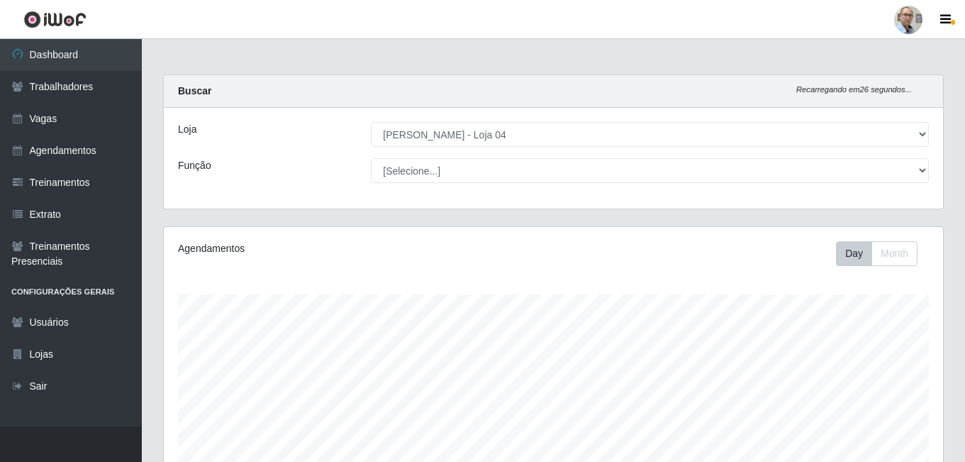
select select "251"
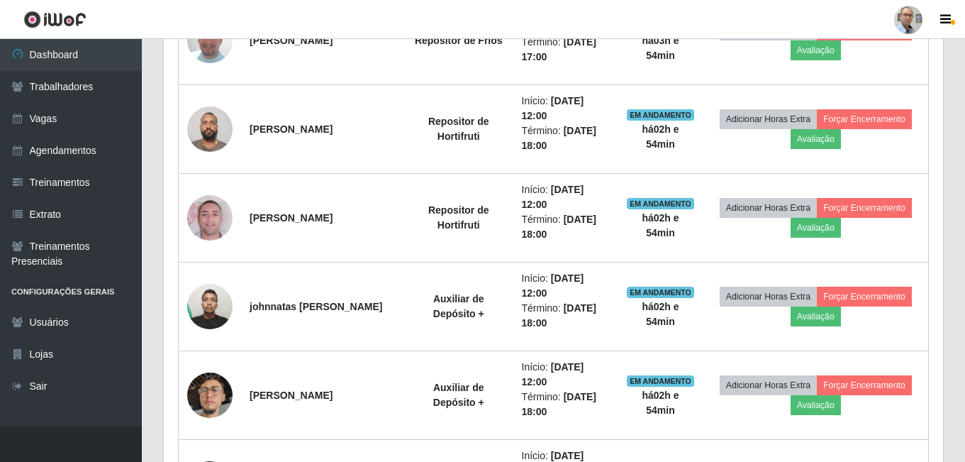
scroll to position [1772, 0]
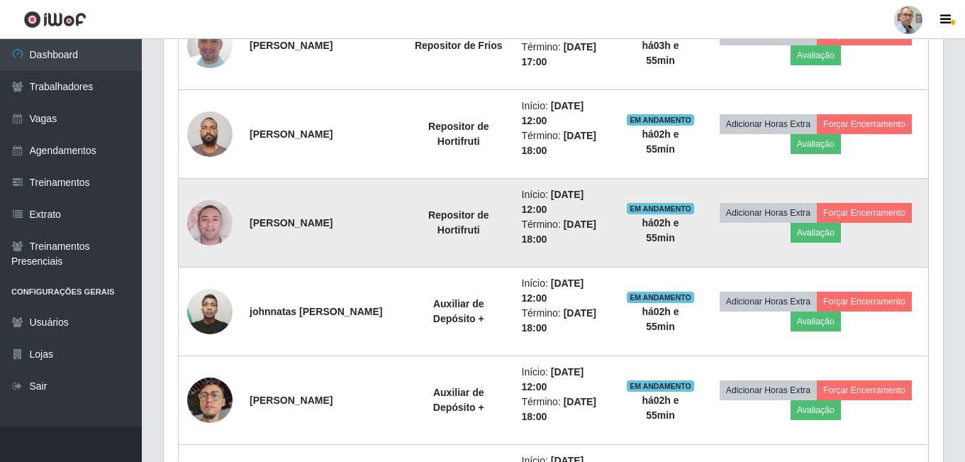
click at [205, 221] on img at bounding box center [209, 222] width 45 height 81
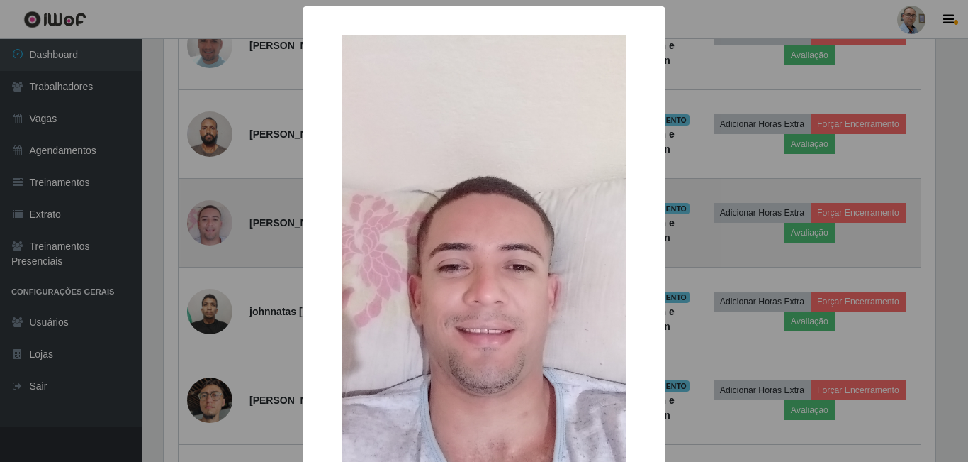
click at [205, 221] on div "× OK Cancel" at bounding box center [484, 231] width 968 height 462
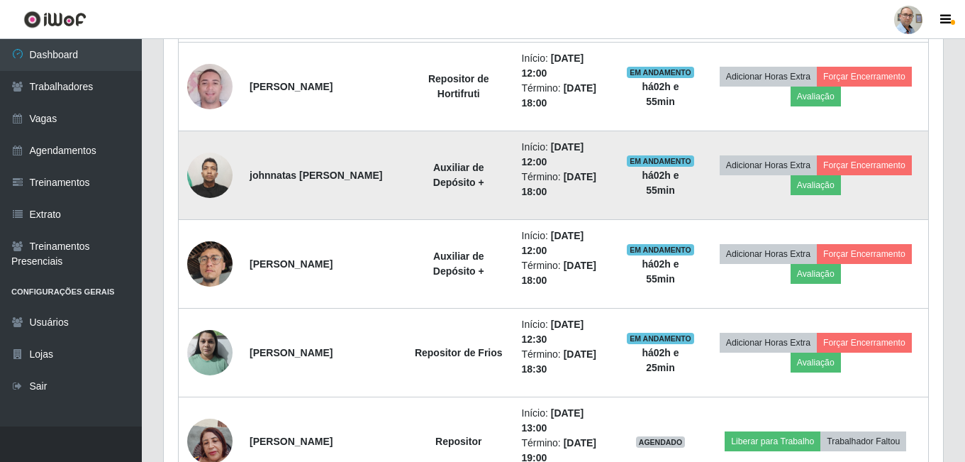
scroll to position [1914, 0]
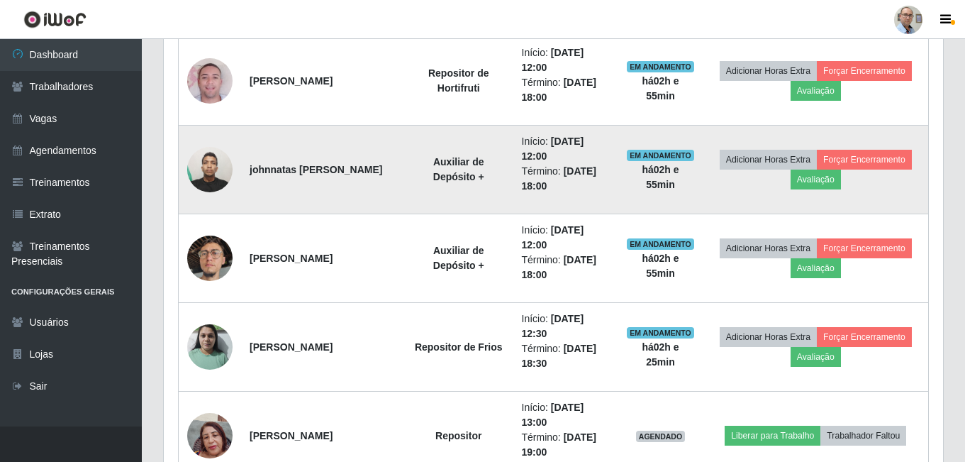
click at [211, 180] on img at bounding box center [209, 169] width 45 height 60
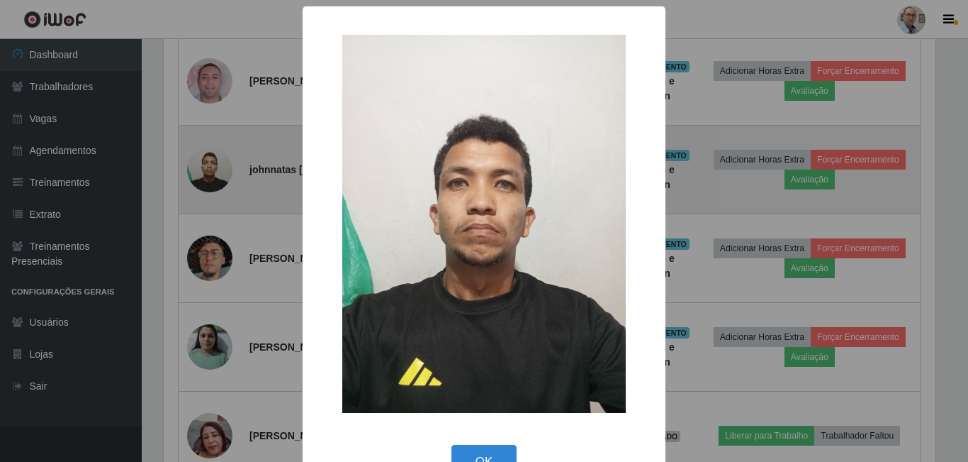
click at [208, 180] on div "× OK Cancel" at bounding box center [484, 231] width 968 height 462
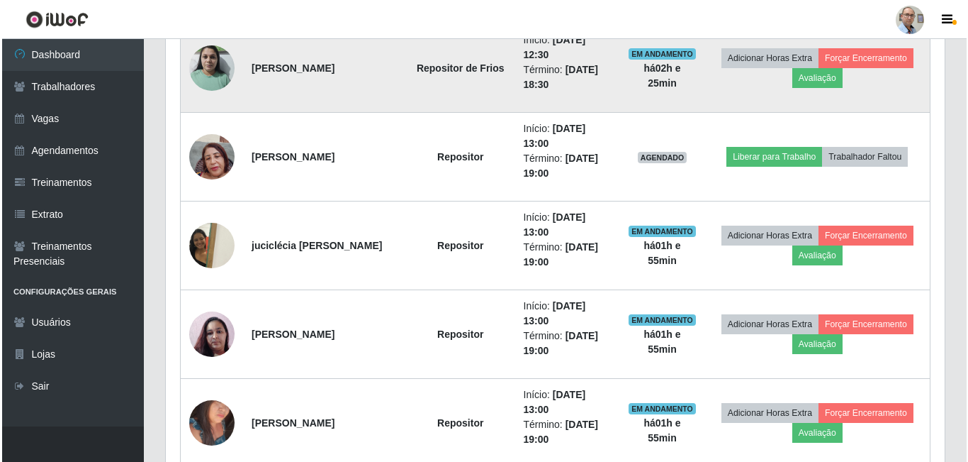
scroll to position [2198, 0]
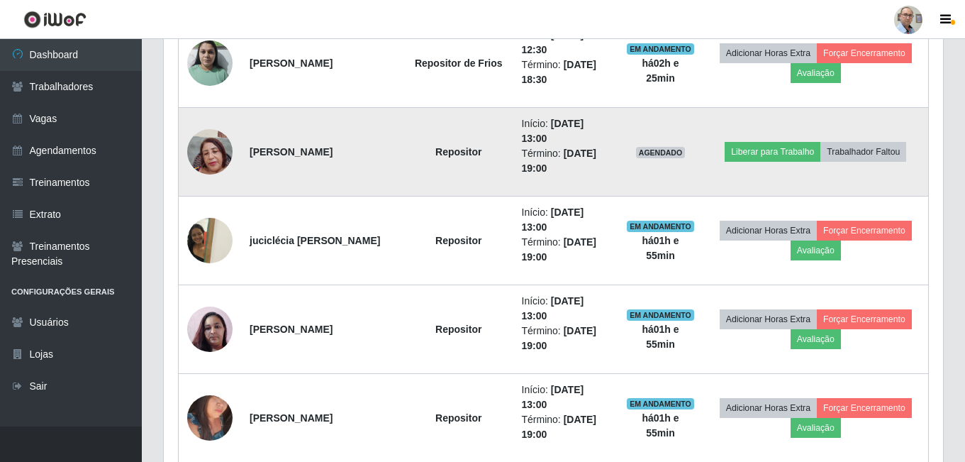
click at [204, 156] on img at bounding box center [209, 151] width 45 height 60
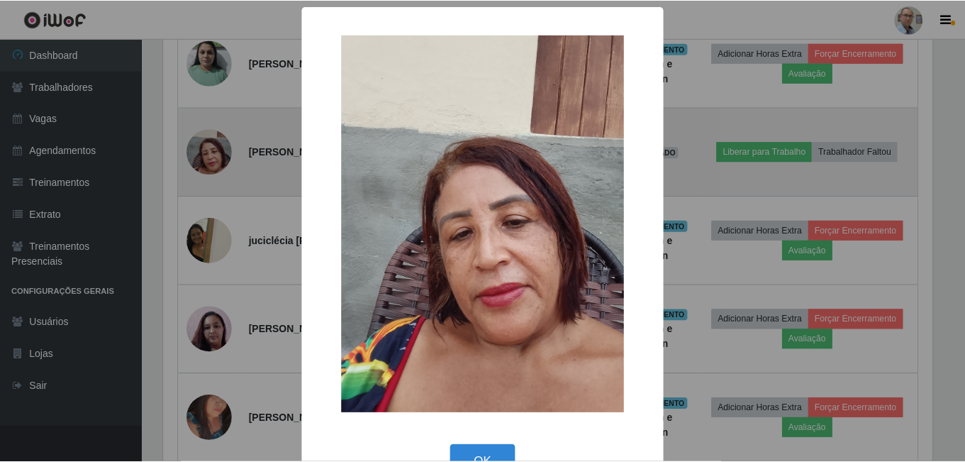
scroll to position [294, 772]
click at [204, 156] on div "× OK Cancel" at bounding box center [484, 231] width 968 height 462
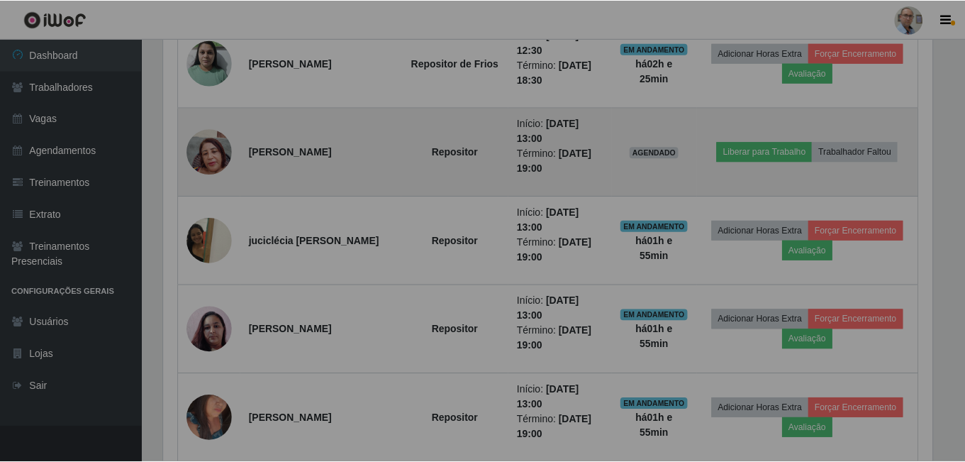
scroll to position [294, 779]
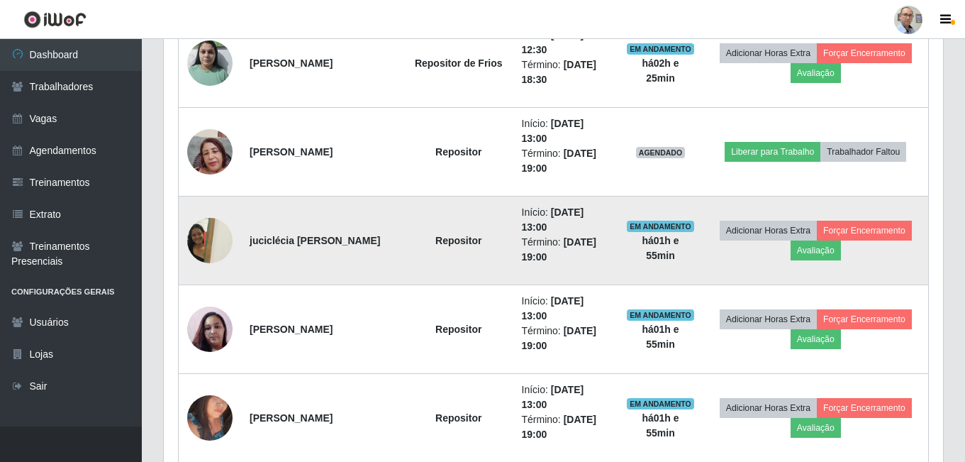
click at [208, 242] on img at bounding box center [209, 240] width 45 height 60
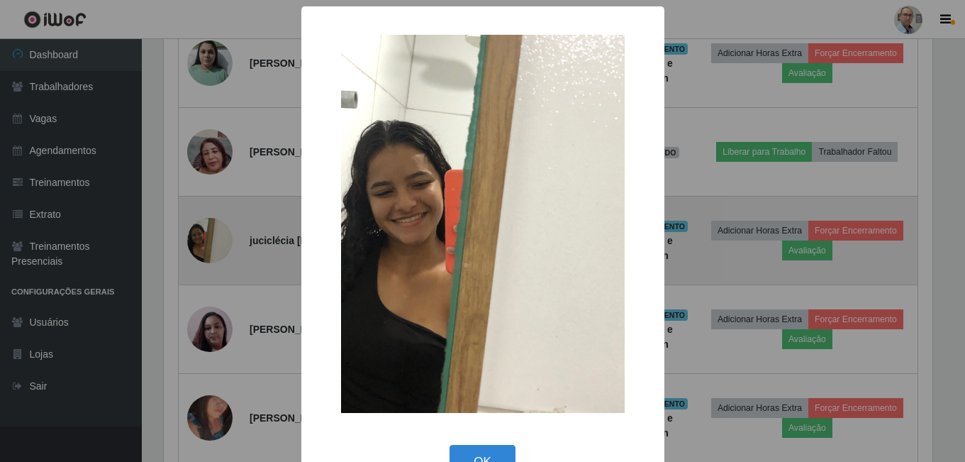
scroll to position [294, 772]
click at [208, 242] on div "× OK Cancel" at bounding box center [484, 231] width 968 height 462
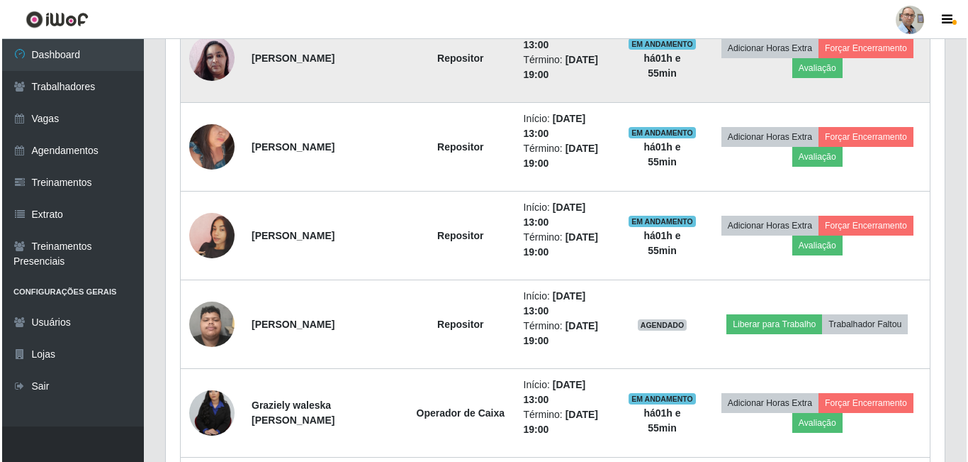
scroll to position [2481, 0]
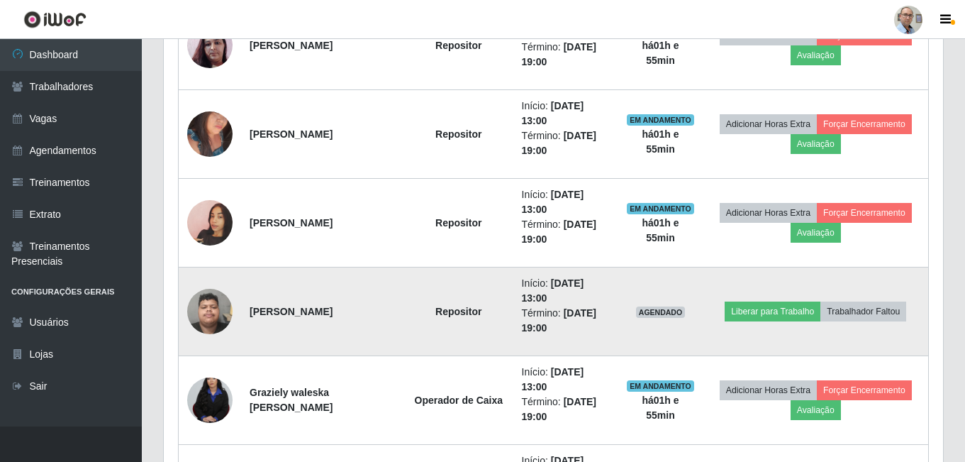
click at [215, 311] on img at bounding box center [209, 311] width 45 height 60
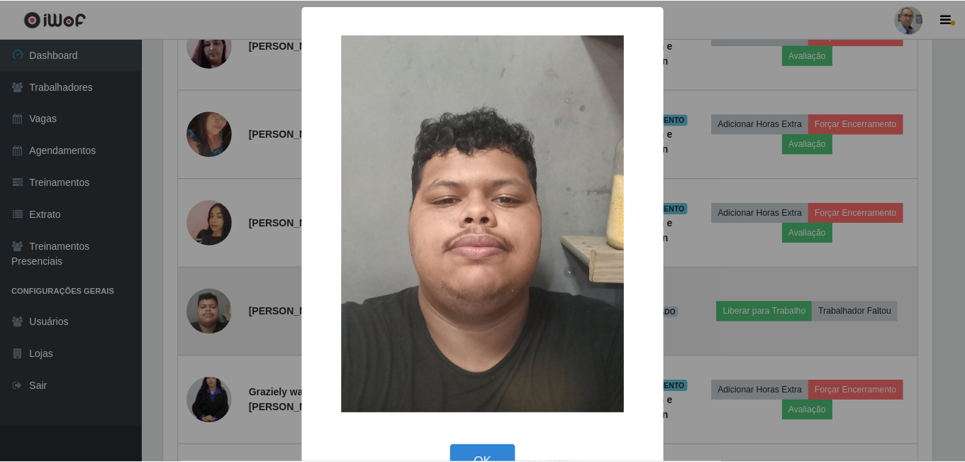
scroll to position [294, 772]
click at [215, 311] on div "× OK Cancel" at bounding box center [484, 231] width 968 height 462
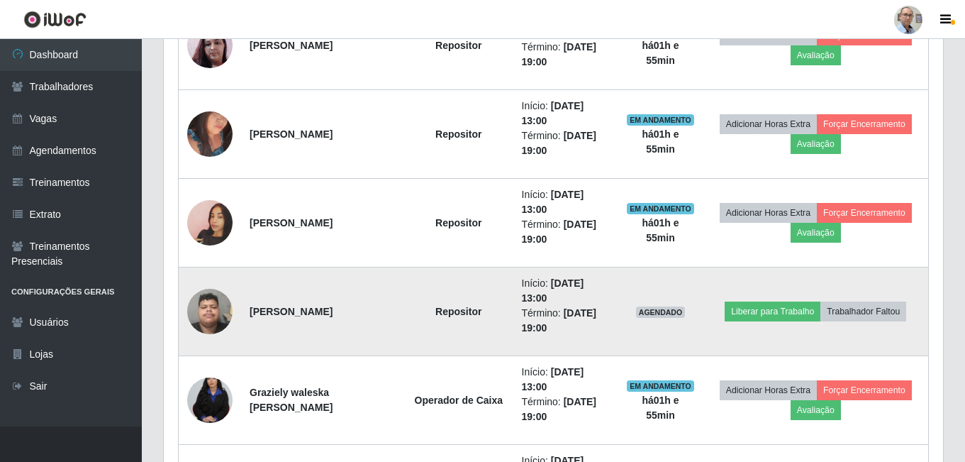
scroll to position [294, 779]
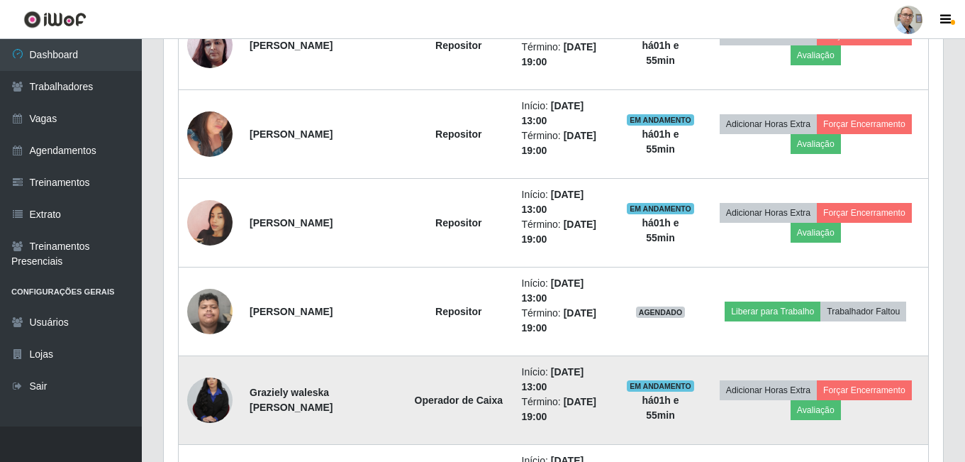
click at [215, 397] on img at bounding box center [209, 400] width 45 height 68
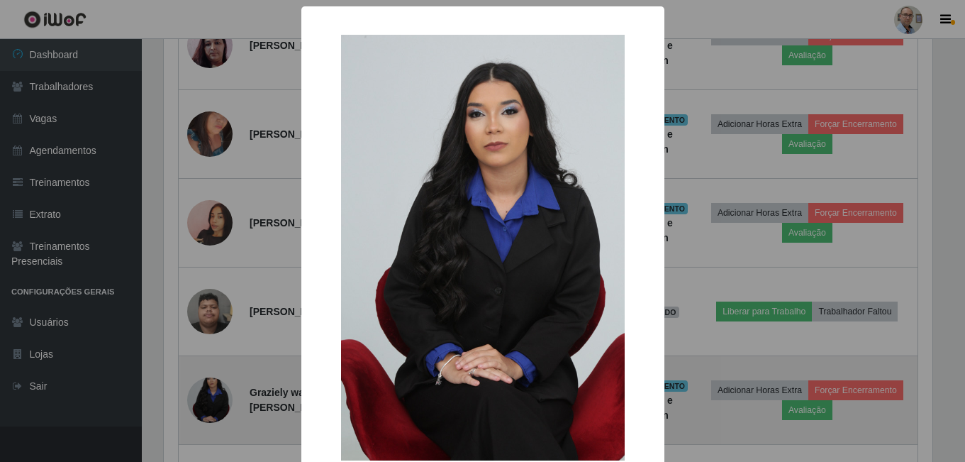
scroll to position [294, 772]
click at [215, 397] on div "× OK Cancel" at bounding box center [484, 231] width 968 height 462
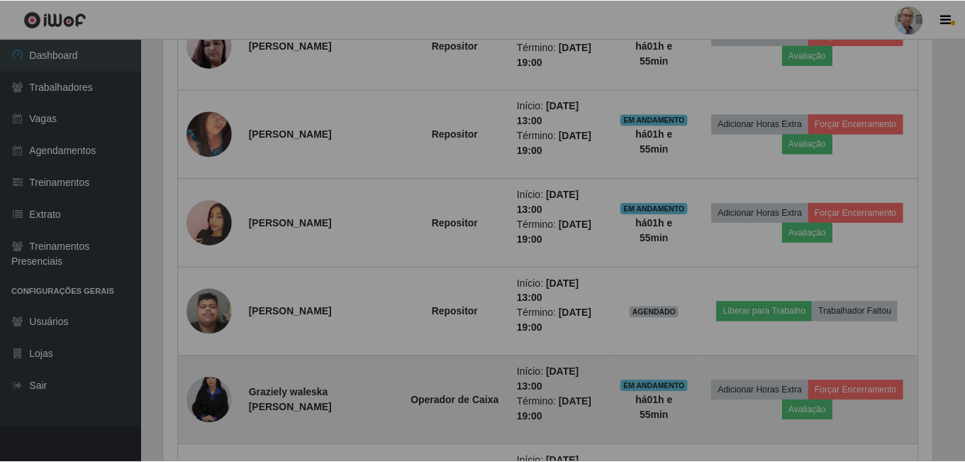
scroll to position [0, 0]
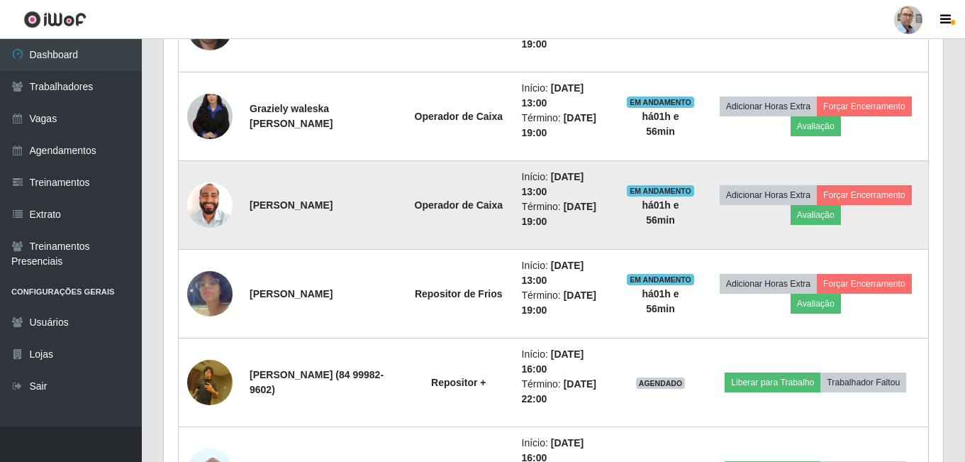
click at [201, 211] on img at bounding box center [209, 205] width 45 height 60
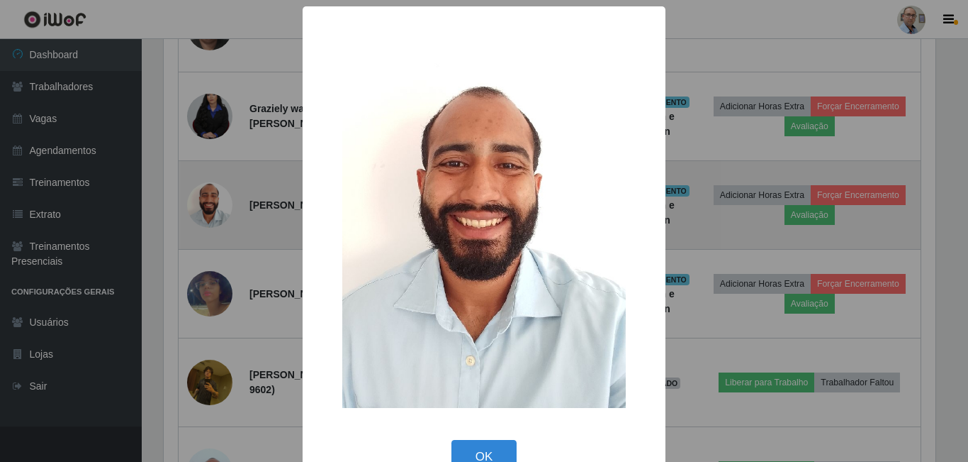
click at [201, 211] on div "× OK Cancel" at bounding box center [484, 231] width 968 height 462
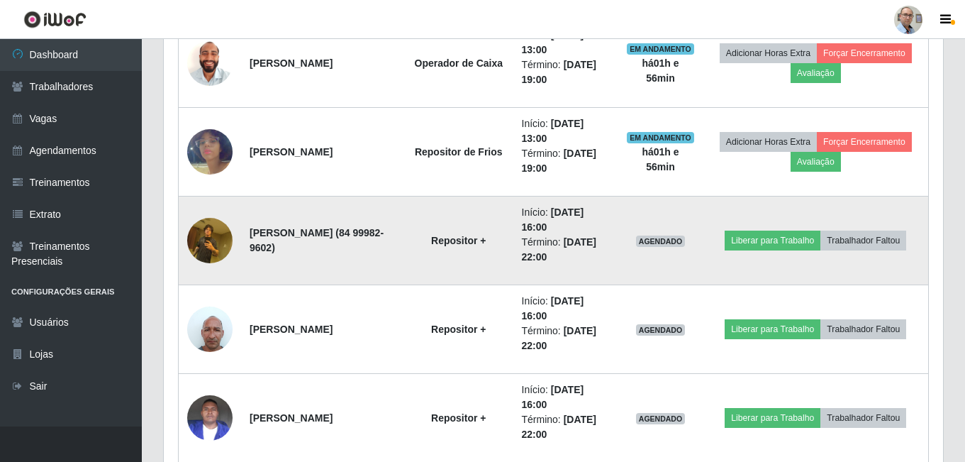
click at [212, 239] on img at bounding box center [209, 240] width 45 height 60
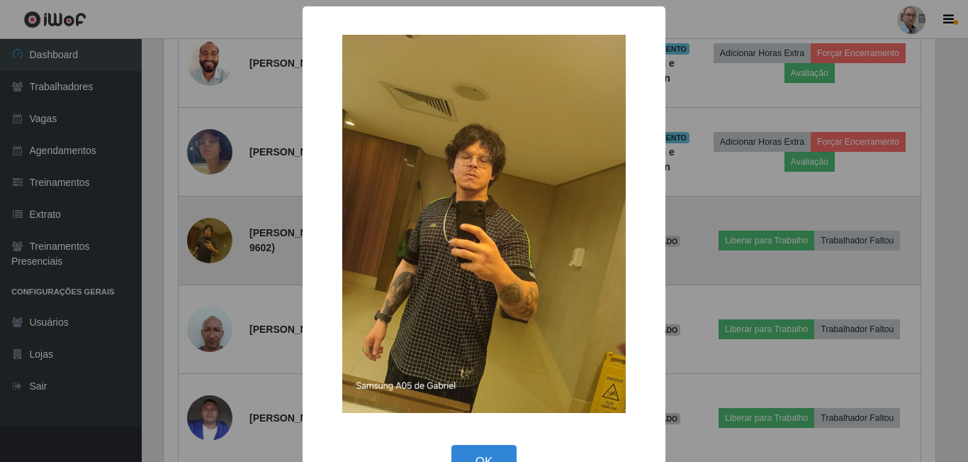
click at [212, 239] on div "× OK Cancel" at bounding box center [484, 231] width 968 height 462
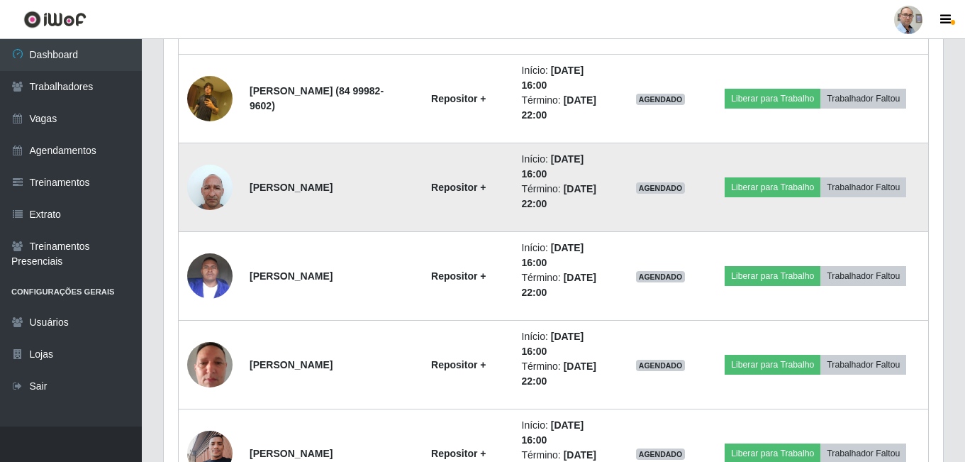
click at [208, 190] on img at bounding box center [209, 187] width 45 height 60
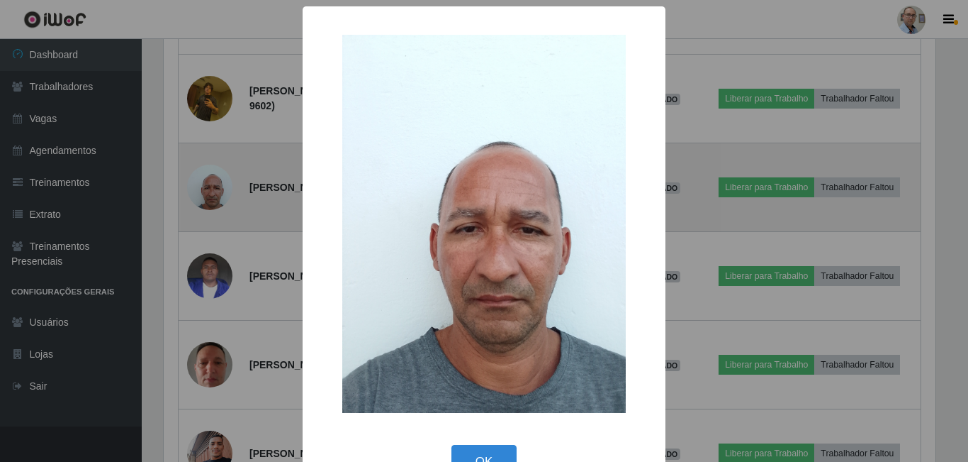
click at [208, 190] on div "× OK Cancel" at bounding box center [484, 231] width 968 height 462
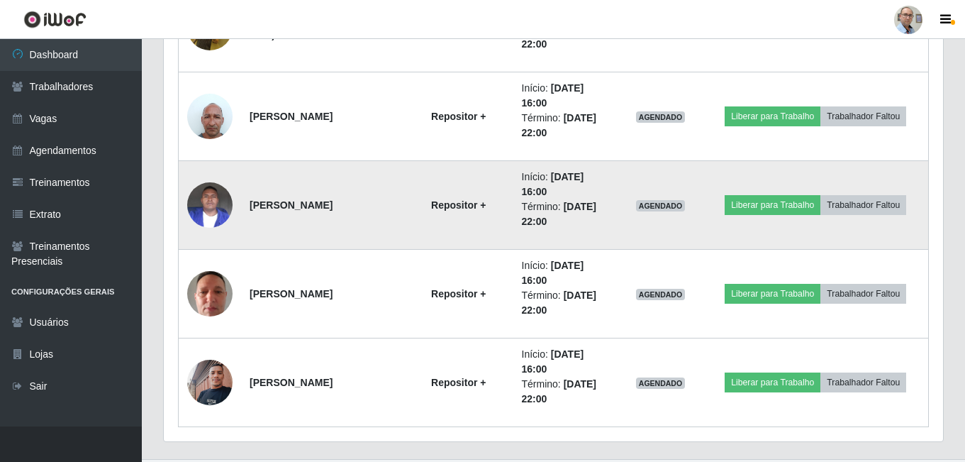
click at [218, 198] on img at bounding box center [209, 204] width 45 height 60
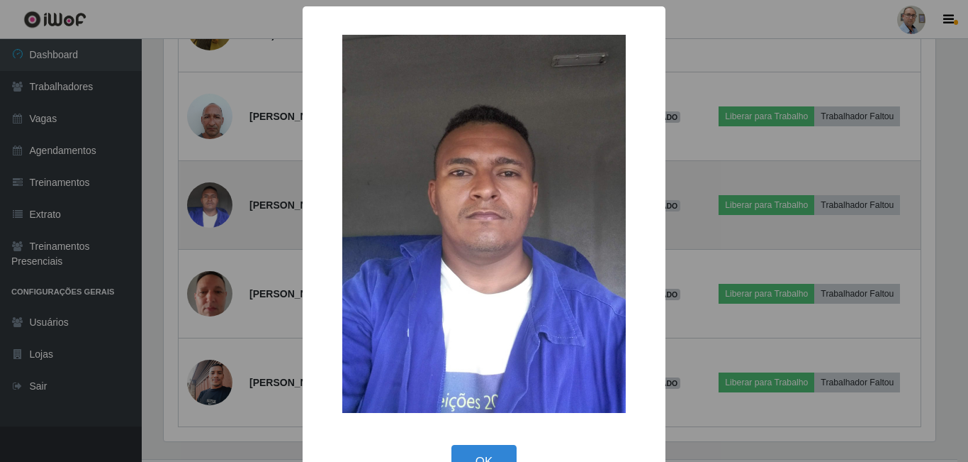
click at [218, 198] on div "× OK Cancel" at bounding box center [484, 231] width 968 height 462
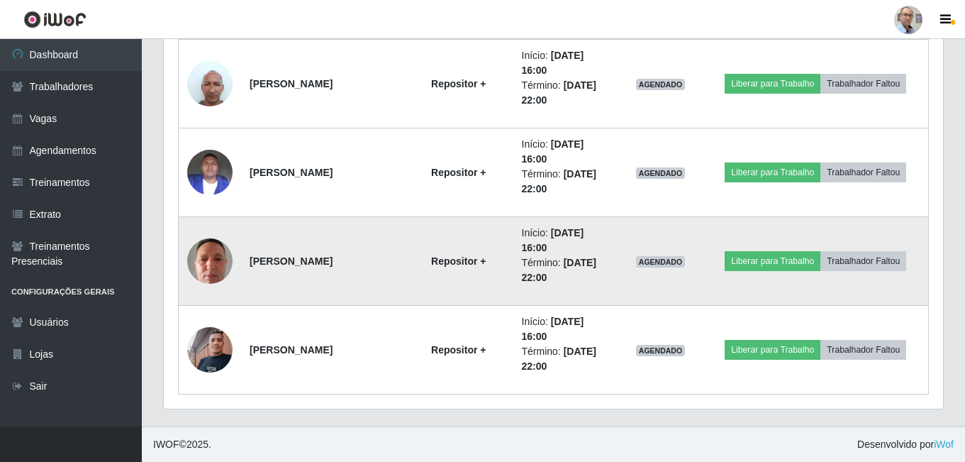
click at [213, 260] on img at bounding box center [209, 260] width 45 height 60
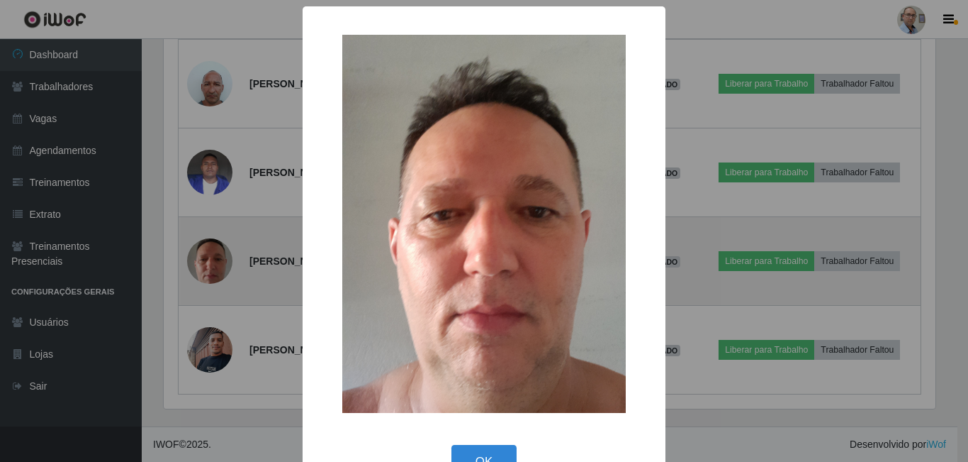
click at [213, 260] on div "× OK Cancel" at bounding box center [484, 231] width 968 height 462
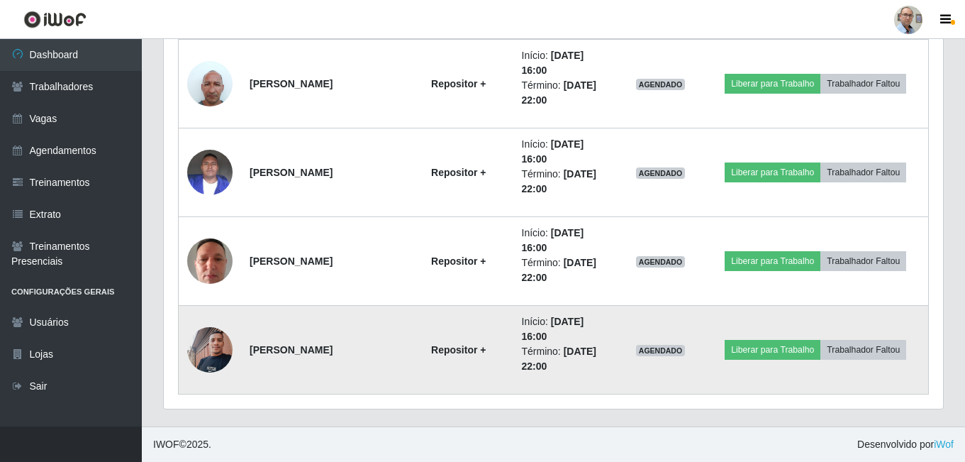
click at [208, 351] on img at bounding box center [209, 349] width 45 height 60
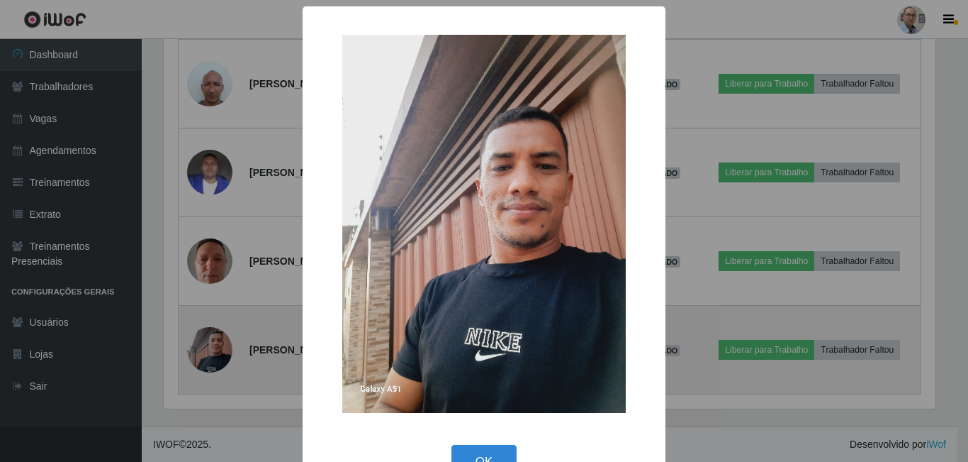
click at [208, 351] on div "× OK Cancel" at bounding box center [484, 231] width 968 height 462
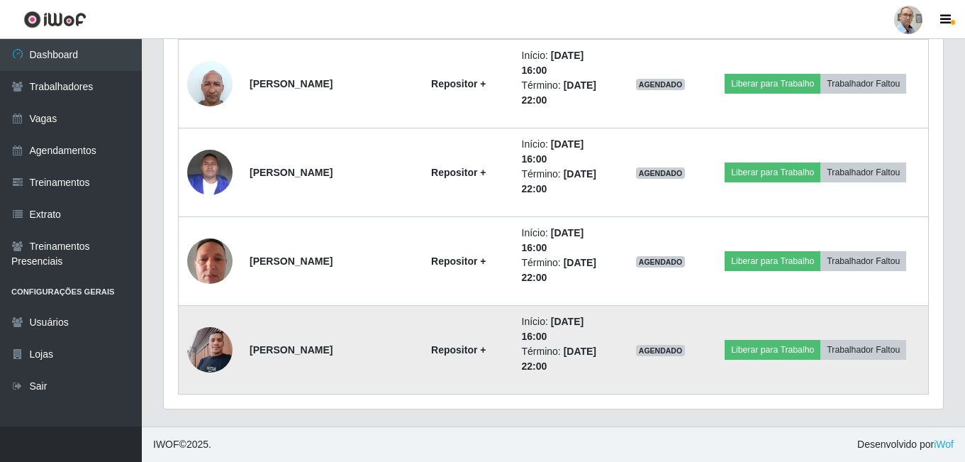
click at [213, 342] on img at bounding box center [209, 349] width 45 height 60
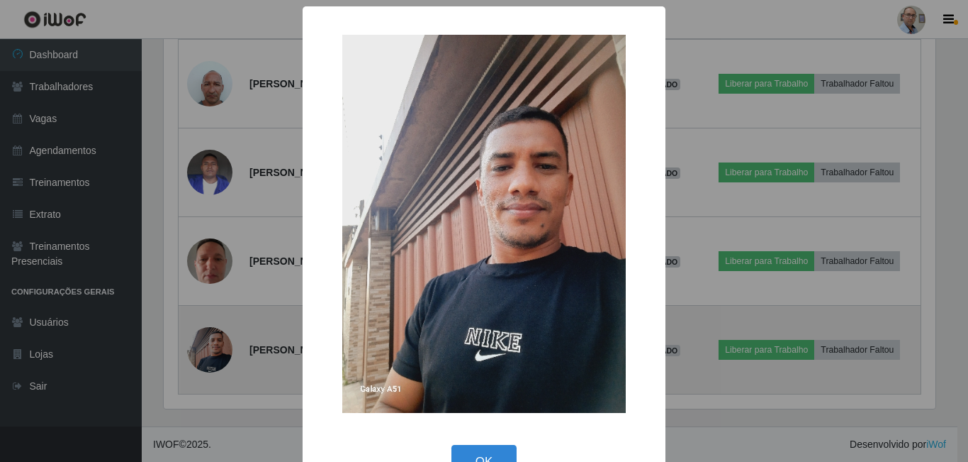
click at [213, 342] on div "× OK Cancel" at bounding box center [484, 231] width 968 height 462
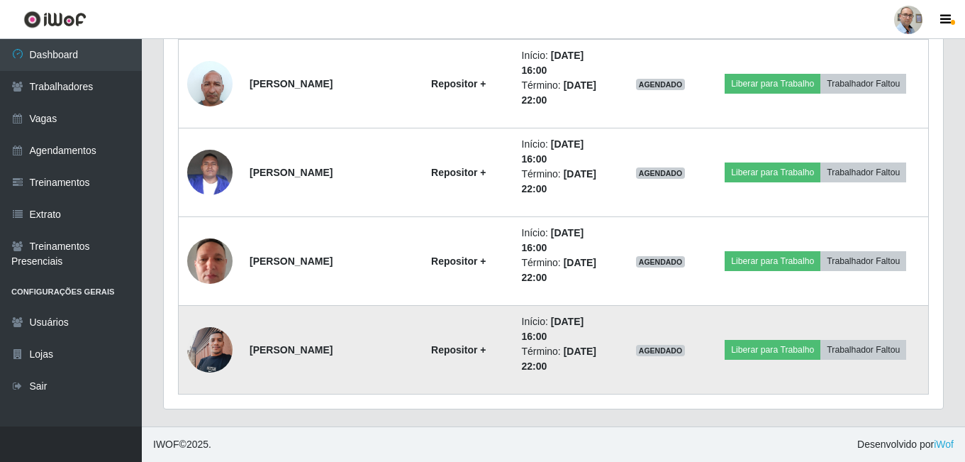
click at [213, 342] on img at bounding box center [209, 349] width 45 height 60
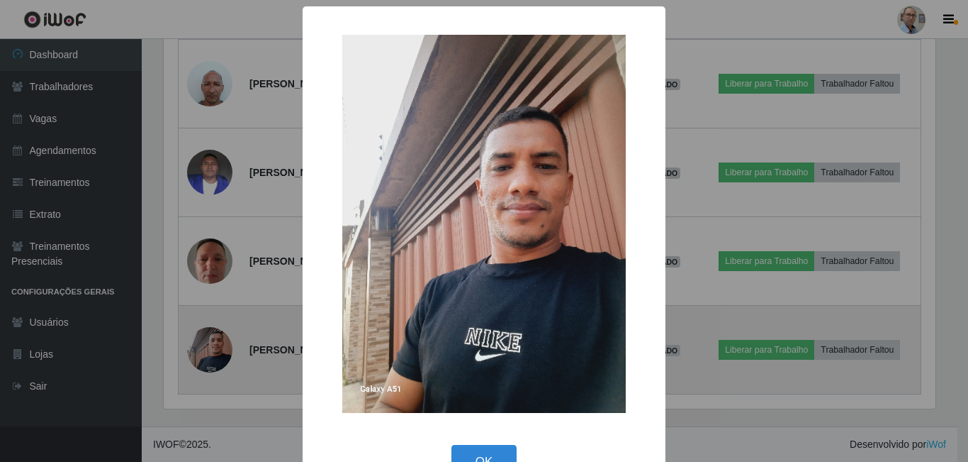
click at [213, 342] on div "× OK Cancel" at bounding box center [484, 231] width 968 height 462
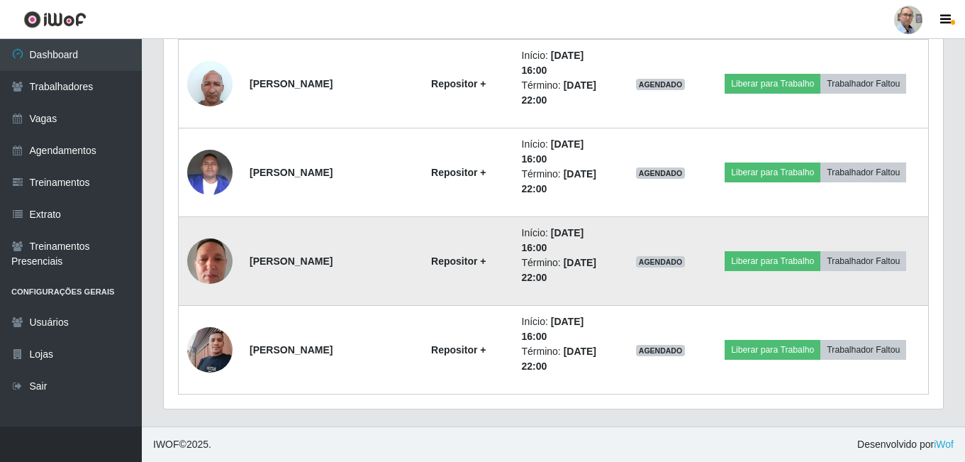
click at [202, 268] on img at bounding box center [209, 260] width 45 height 60
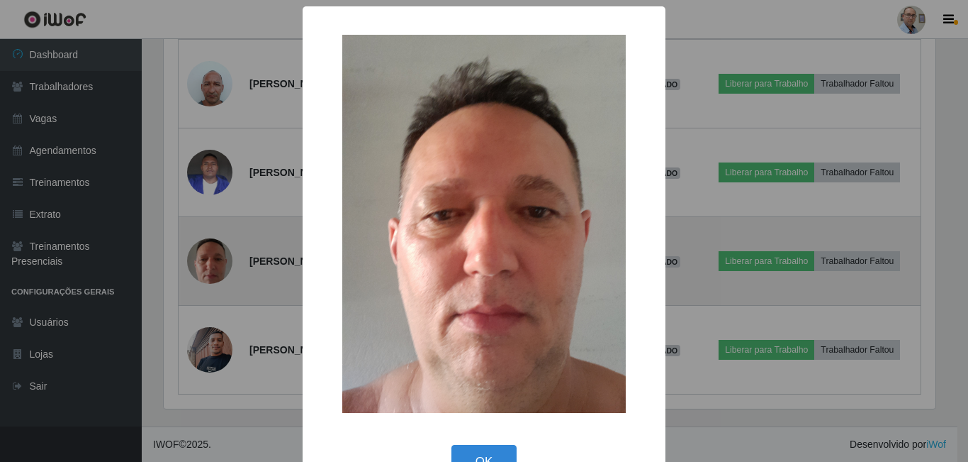
click at [202, 268] on div "× OK Cancel" at bounding box center [484, 231] width 968 height 462
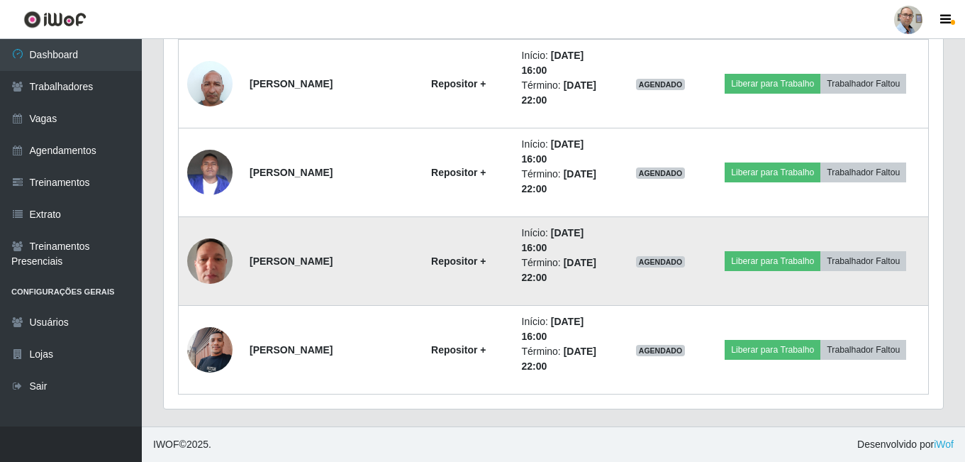
click at [202, 268] on img at bounding box center [209, 260] width 45 height 60
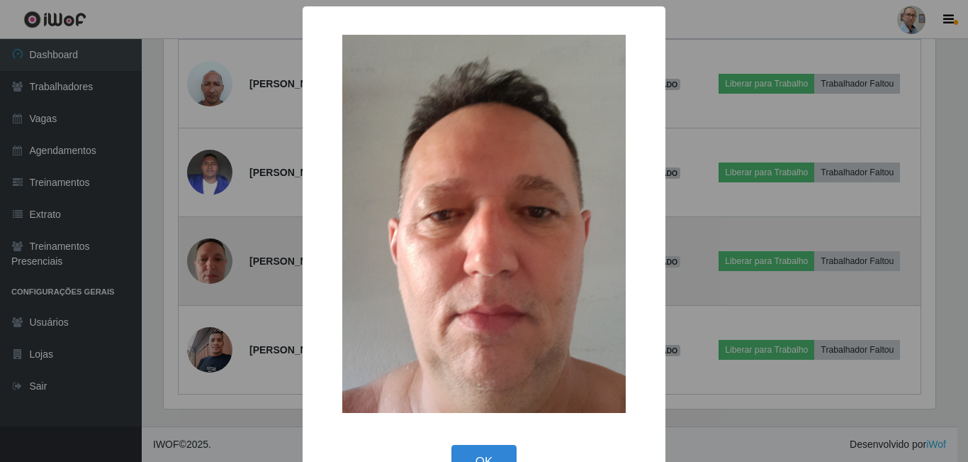
click at [202, 268] on div "× OK Cancel" at bounding box center [484, 231] width 968 height 462
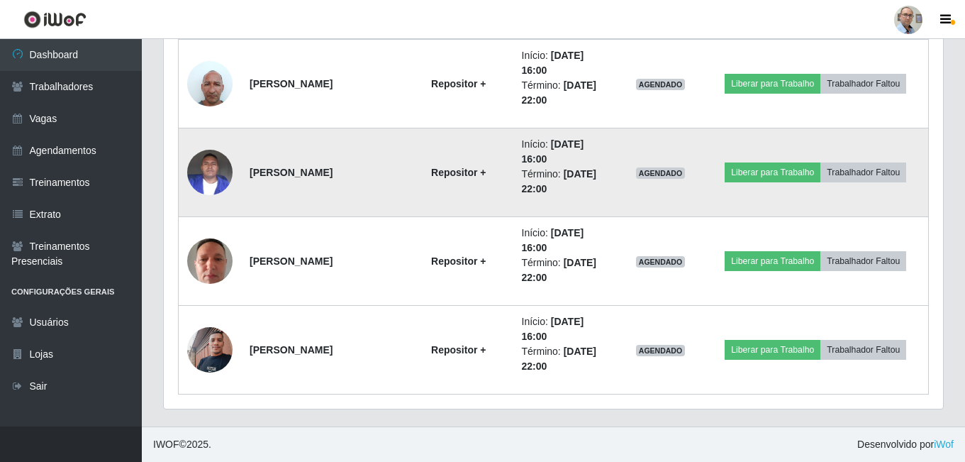
click at [213, 163] on img at bounding box center [209, 172] width 45 height 60
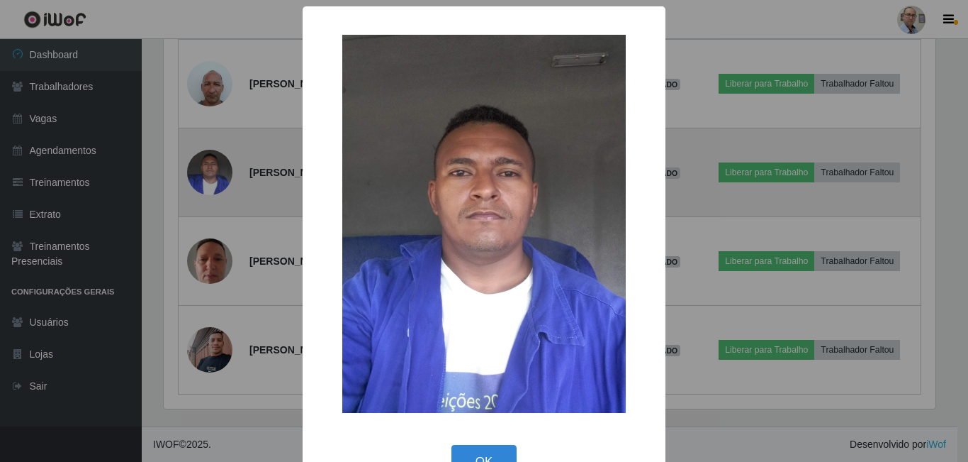
click at [213, 163] on div "× OK Cancel" at bounding box center [484, 231] width 968 height 462
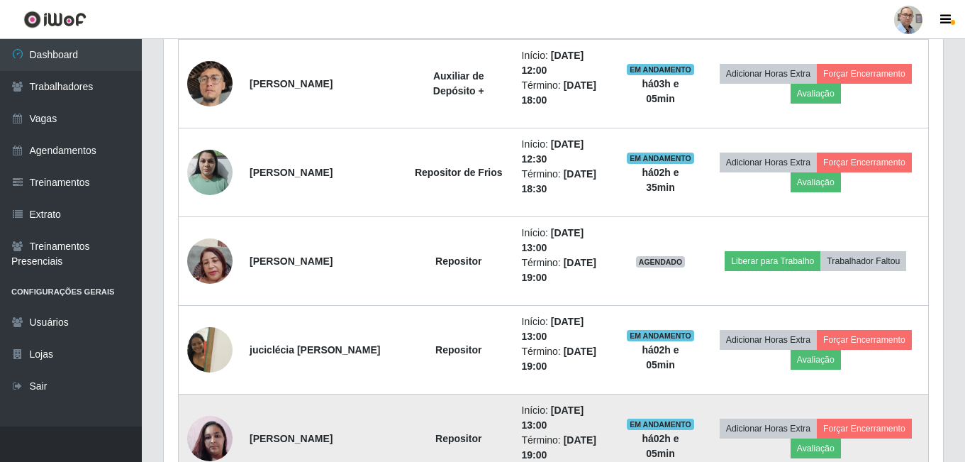
scroll to position [2079, 0]
